Goal: Find specific fact: Find specific fact

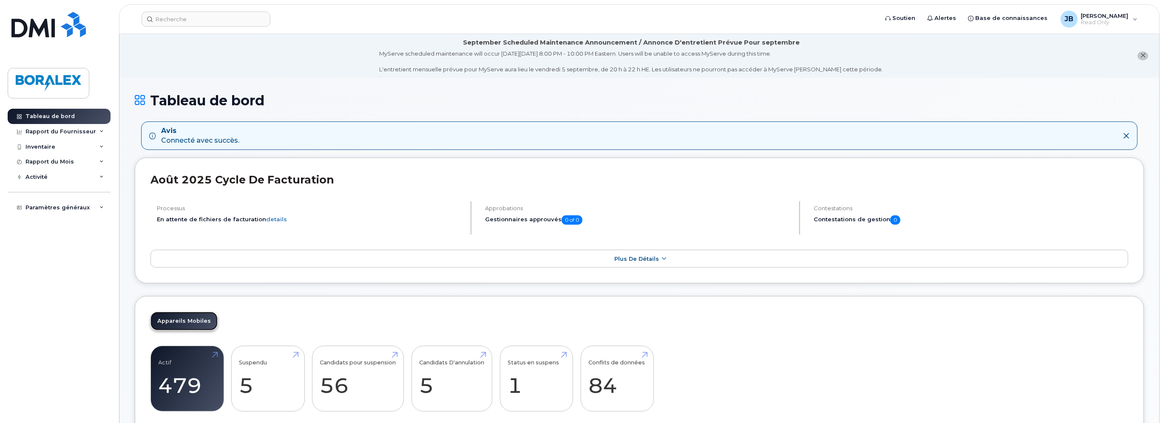
click at [198, 321] on link "Appareils Mobiles" at bounding box center [183, 321] width 67 height 19
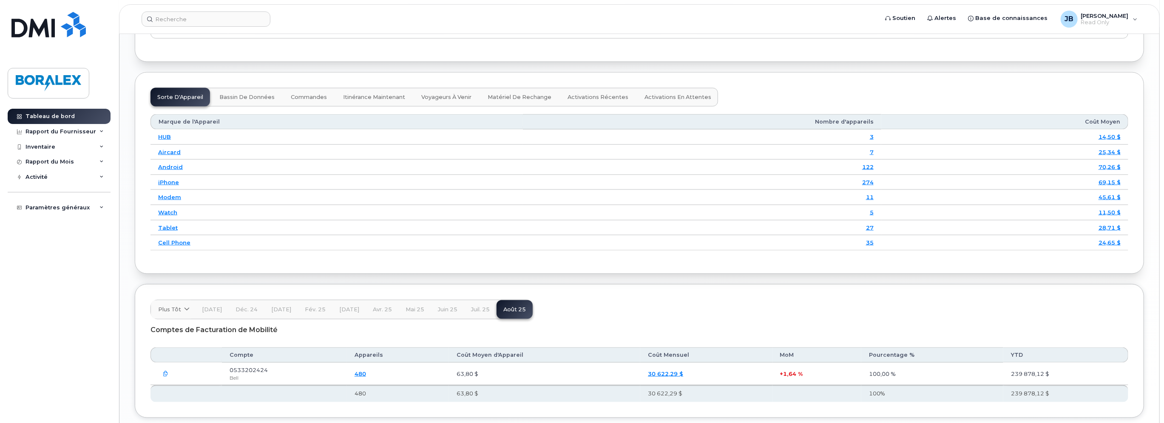
scroll to position [807, 0]
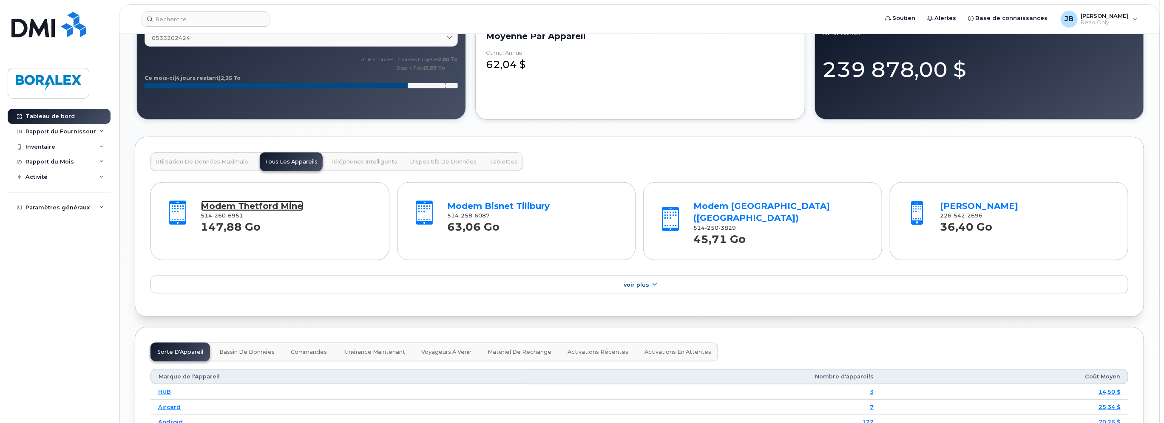
click at [275, 202] on link "Modem Thetford Mine" at bounding box center [252, 206] width 102 height 10
click at [249, 206] on link "Modem Thetford Mine" at bounding box center [252, 206] width 102 height 10
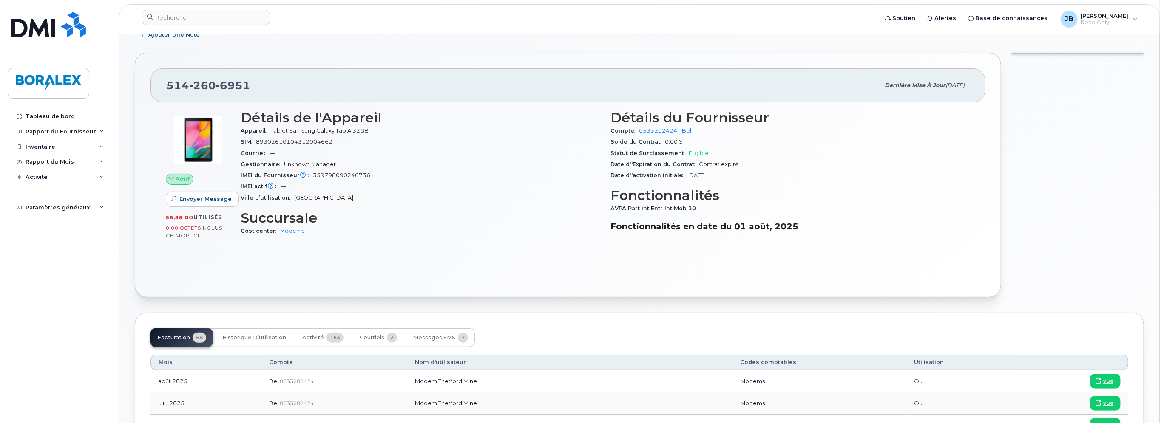
scroll to position [85, 0]
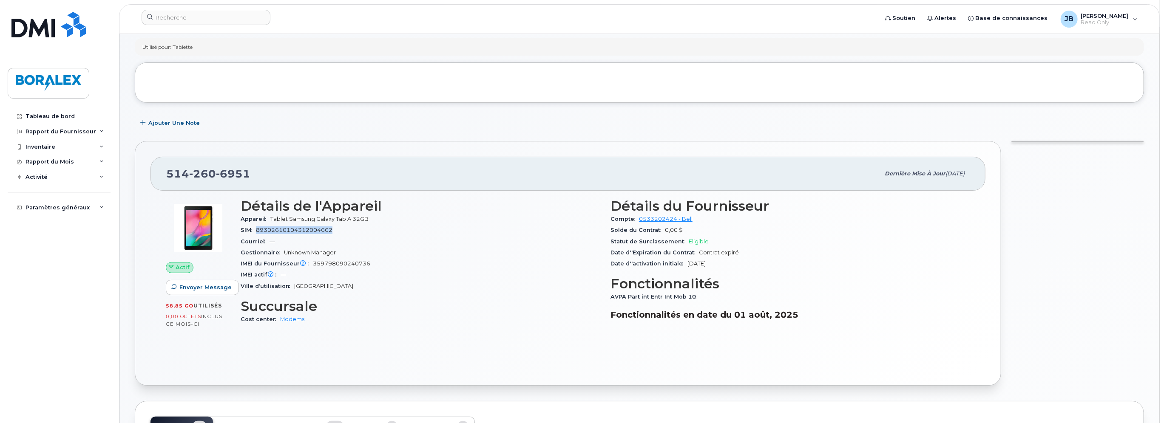
drag, startPoint x: 333, startPoint y: 228, endPoint x: 255, endPoint y: 233, distance: 77.5
click at [255, 233] on div "SIM [TECHNICAL_ID]" at bounding box center [421, 230] width 360 height 11
copy span "89302610104312004662"
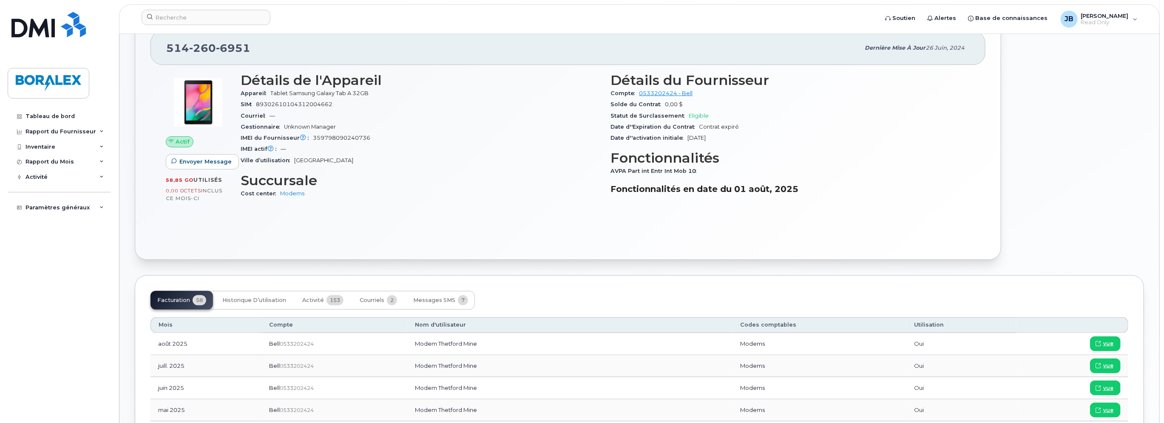
scroll to position [170, 0]
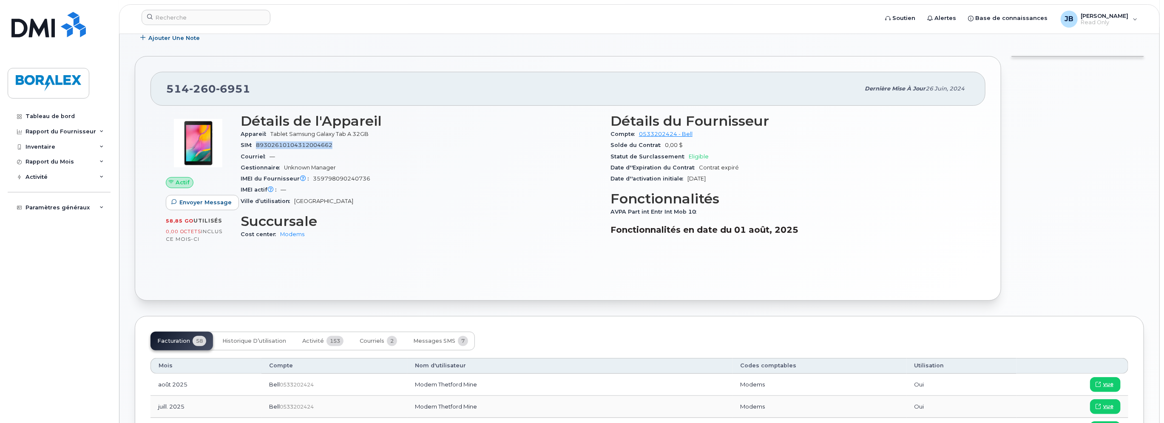
drag, startPoint x: 331, startPoint y: 145, endPoint x: 253, endPoint y: 146, distance: 78.2
click at [253, 146] on div "SIM [TECHNICAL_ID]" at bounding box center [421, 145] width 360 height 11
drag, startPoint x: 253, startPoint y: 146, endPoint x: 280, endPoint y: 146, distance: 27.2
copy span "89302610104312004662"
